Goal: Check status: Check status

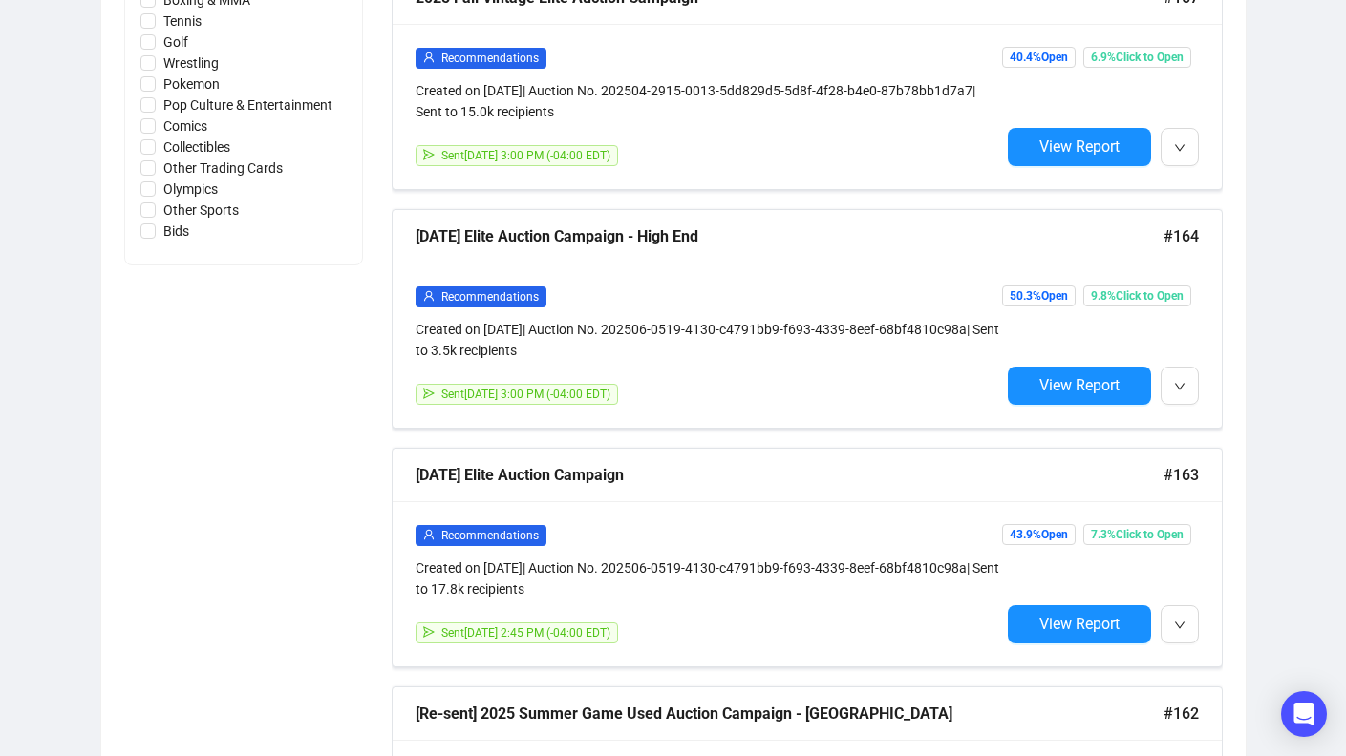
scroll to position [1095, 0]
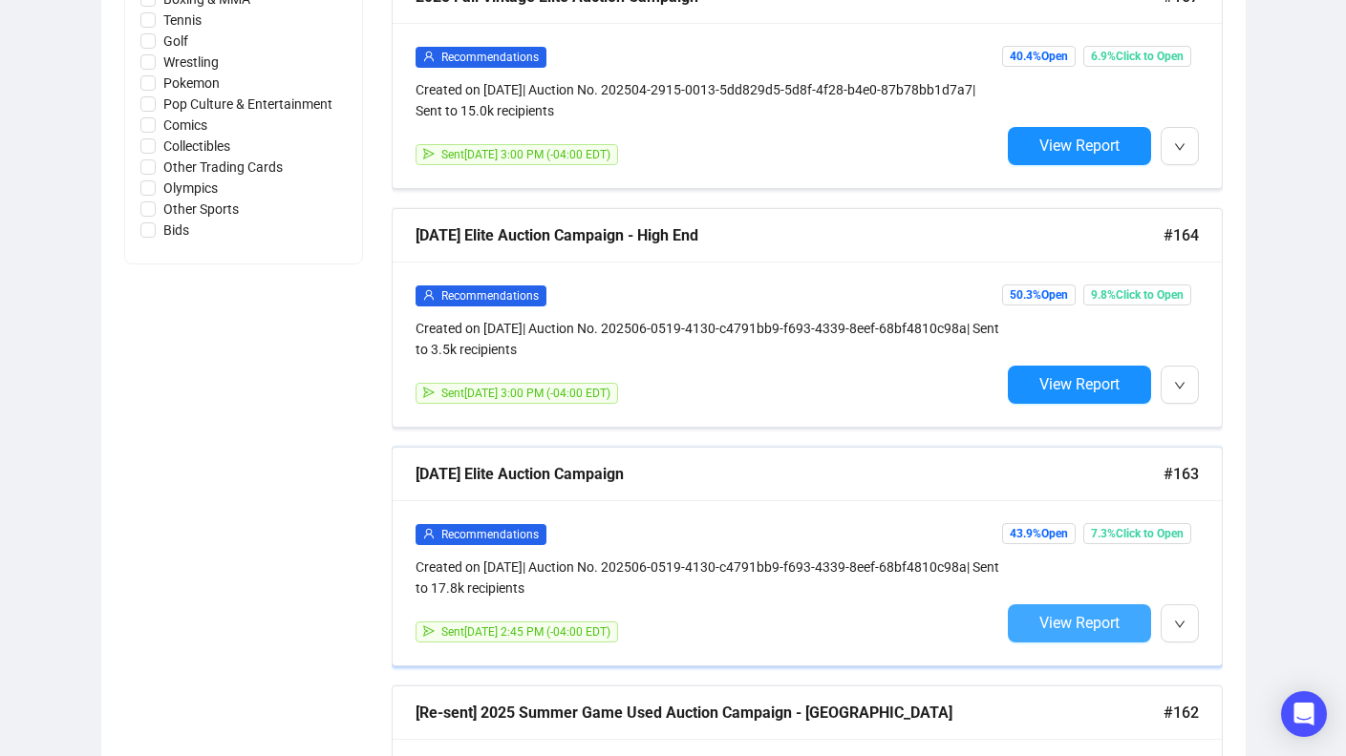
click at [1030, 627] on button "View Report" at bounding box center [1079, 624] width 143 height 38
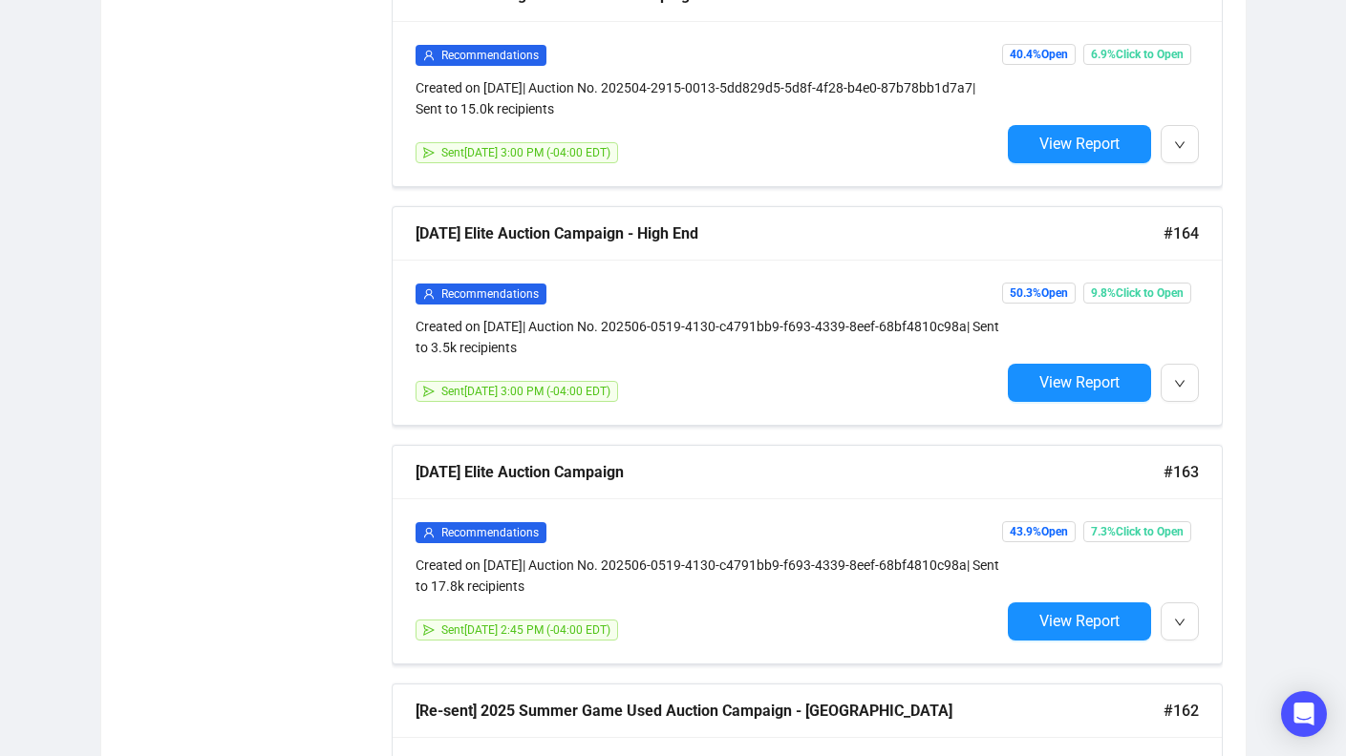
scroll to position [1095, 0]
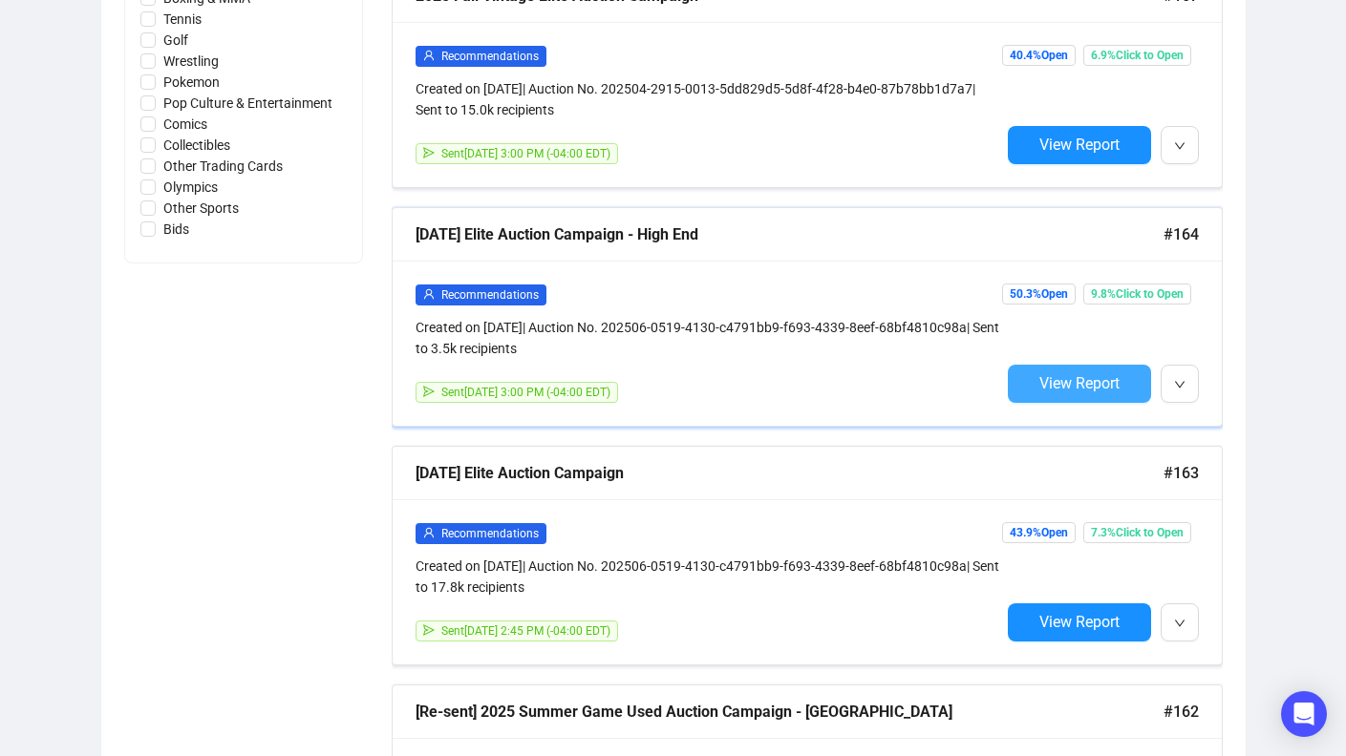
click at [1081, 393] on button "View Report" at bounding box center [1079, 384] width 143 height 38
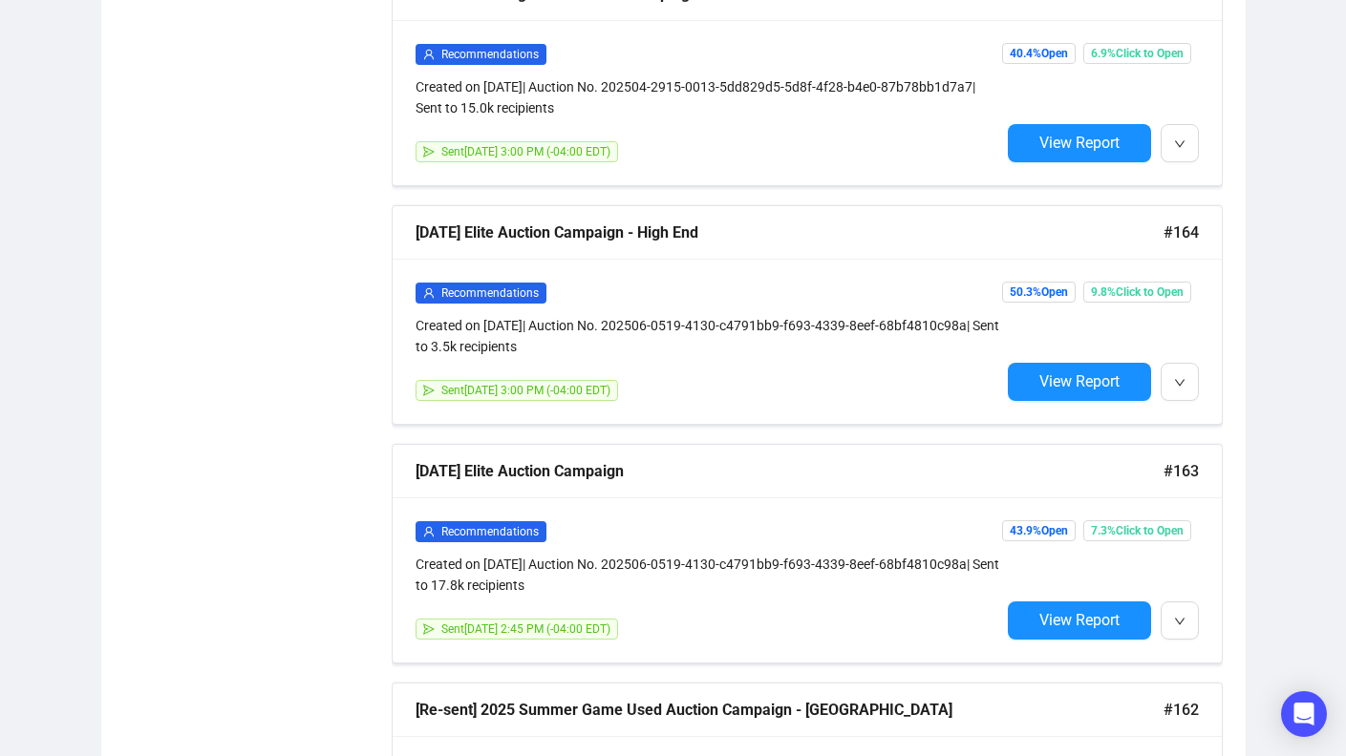
scroll to position [1097, 0]
